Goal: Transaction & Acquisition: Subscribe to service/newsletter

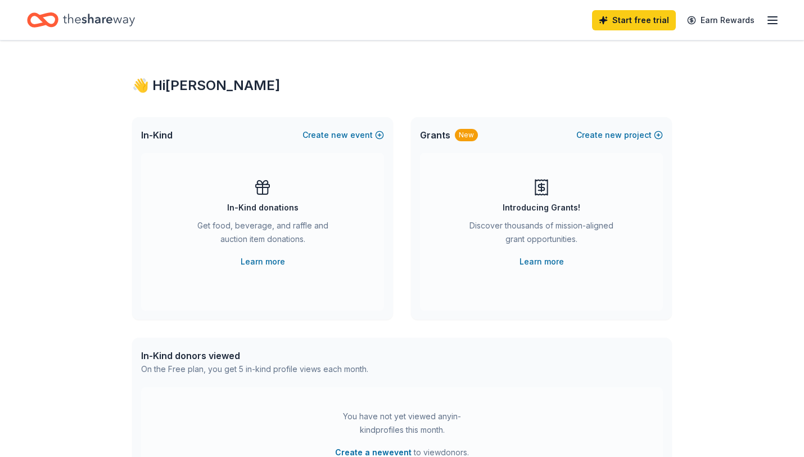
click at [771, 24] on line "button" at bounding box center [772, 24] width 9 height 0
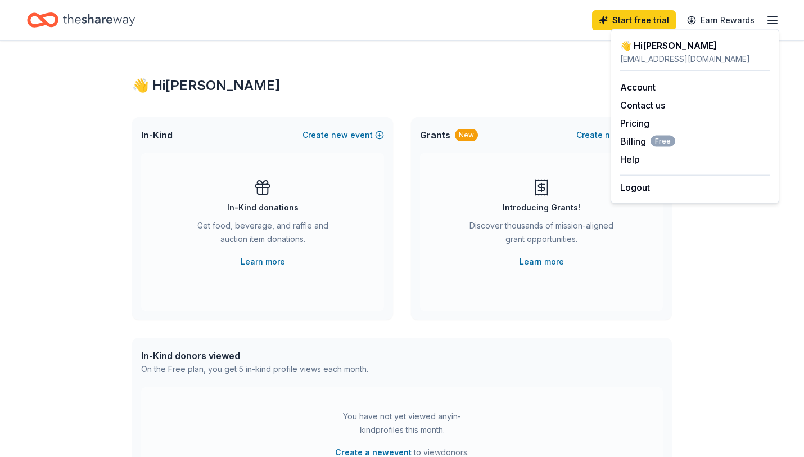
click at [539, 51] on div "👋 Hi Lillie In-Kind Create new event In-Kind donations Get food, beverage, and …" at bounding box center [402, 368] width 576 height 657
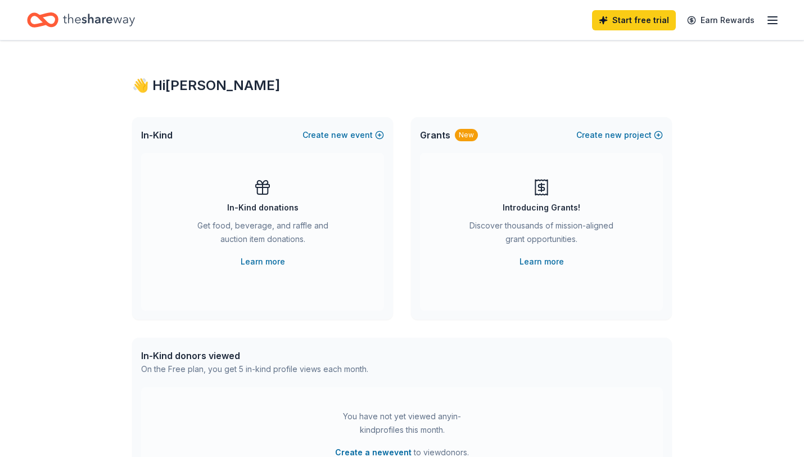
click at [95, 22] on icon "Home" at bounding box center [99, 19] width 72 height 12
click at [55, 20] on icon "Home" at bounding box center [47, 19] width 17 height 11
click at [625, 16] on link "Start free trial" at bounding box center [634, 20] width 84 height 20
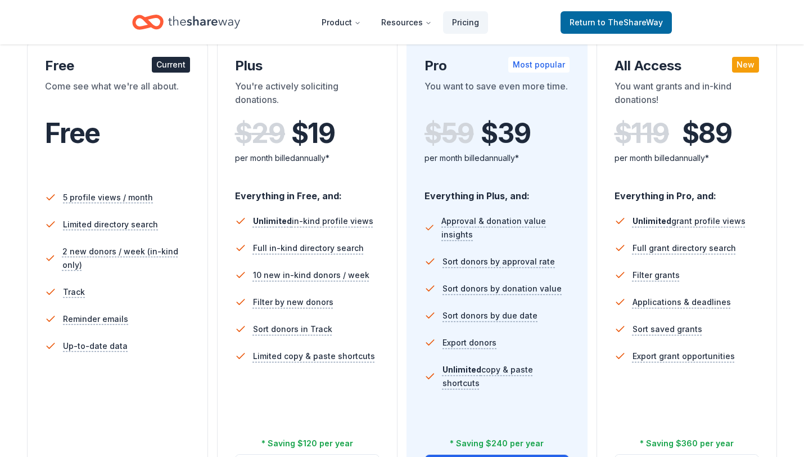
scroll to position [191, 0]
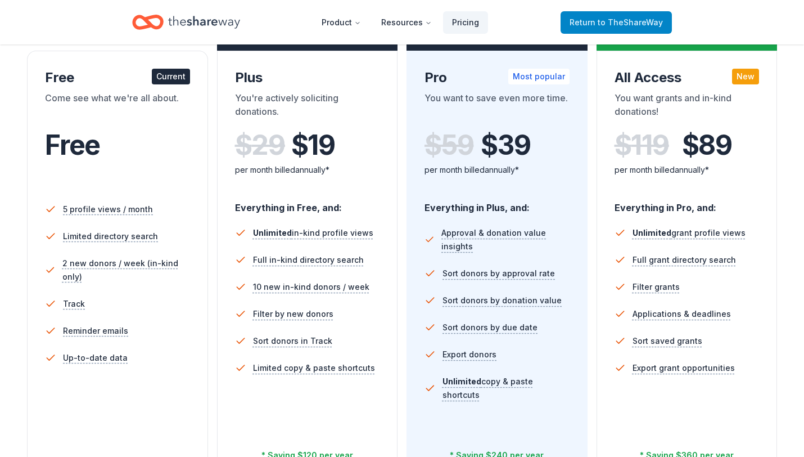
click at [621, 20] on span "to TheShareWay" at bounding box center [630, 22] width 65 height 10
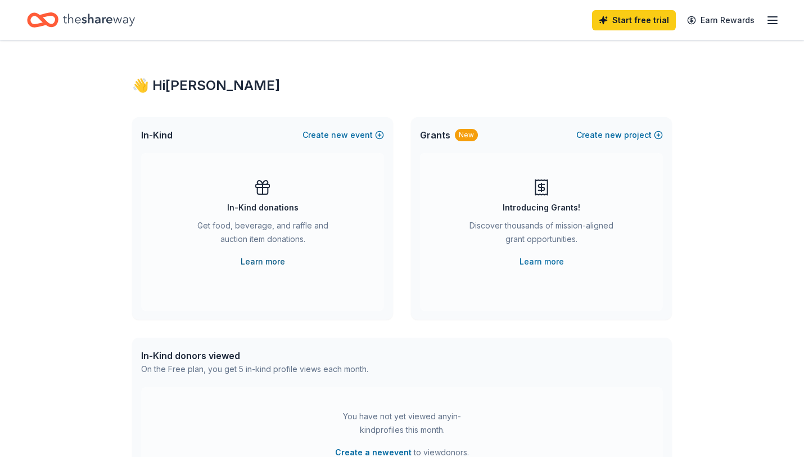
click at [252, 264] on link "Learn more" at bounding box center [263, 261] width 44 height 13
